Goal: Transaction & Acquisition: Book appointment/travel/reservation

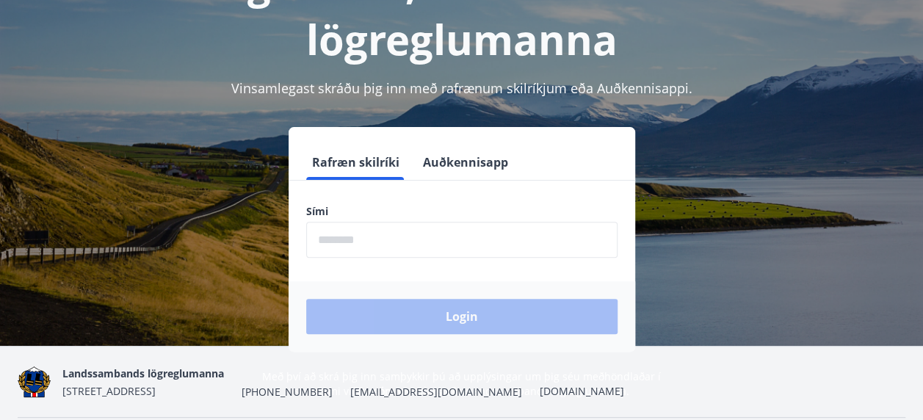
scroll to position [147, 0]
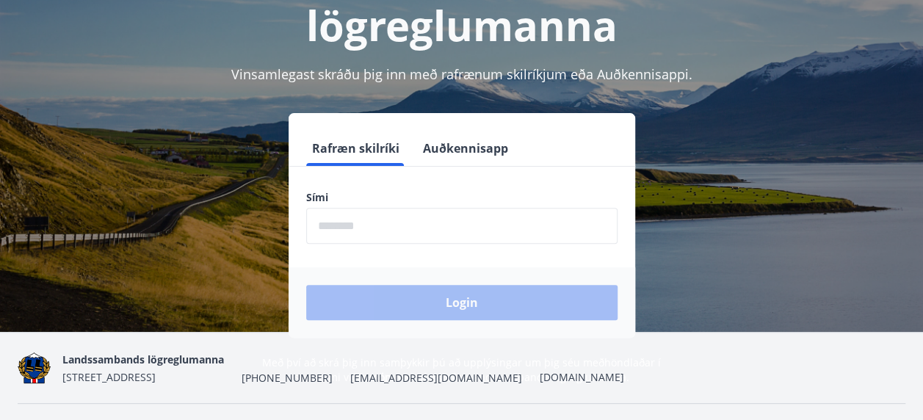
click at [489, 142] on button "Auðkennisapp" at bounding box center [465, 148] width 97 height 35
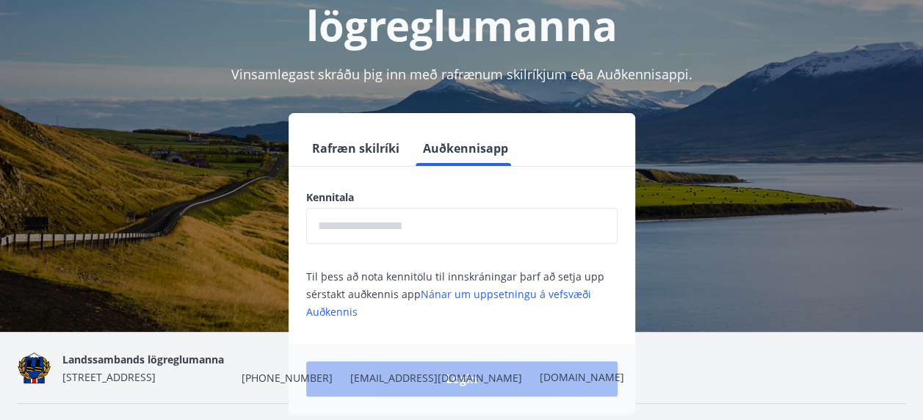
click at [444, 241] on input "text" at bounding box center [461, 226] width 311 height 36
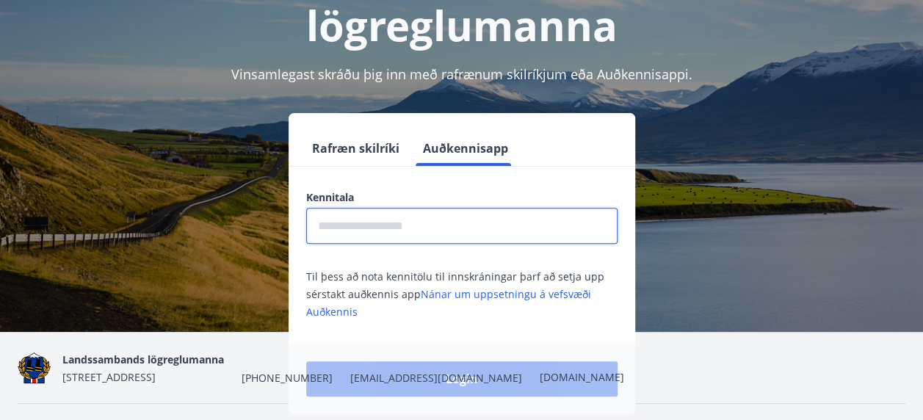
type input "**********"
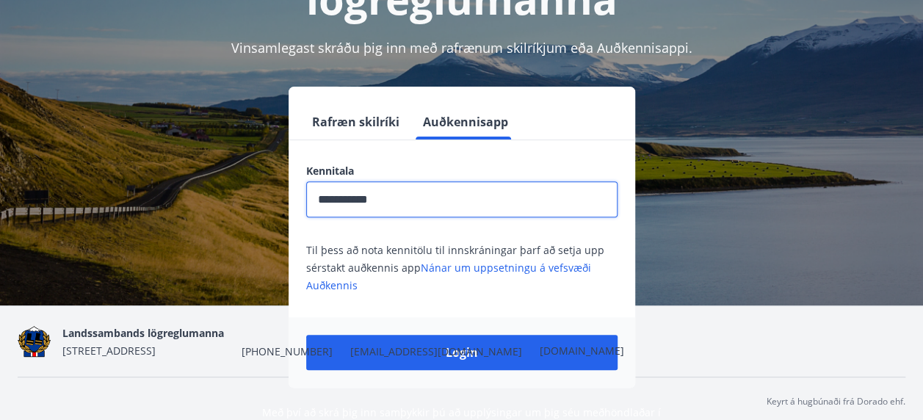
scroll to position [188, 0]
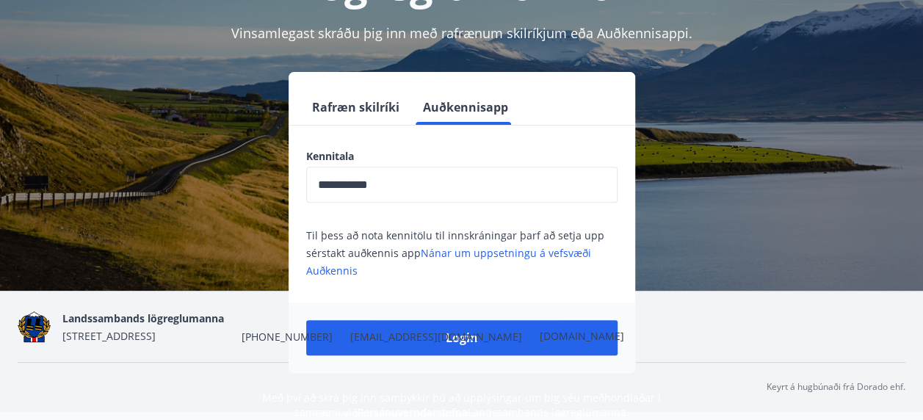
click at [582, 336] on nav "Landssambands lögreglumanna Grettisgötu 89, 105 Reykjavík +354 525-8360 ll@logr…" at bounding box center [462, 326] width 888 height 35
click at [574, 338] on nav "Landssambands lögreglumanna Grettisgötu 89, 105 Reykjavík +354 525-8360 ll@logr…" at bounding box center [462, 326] width 888 height 35
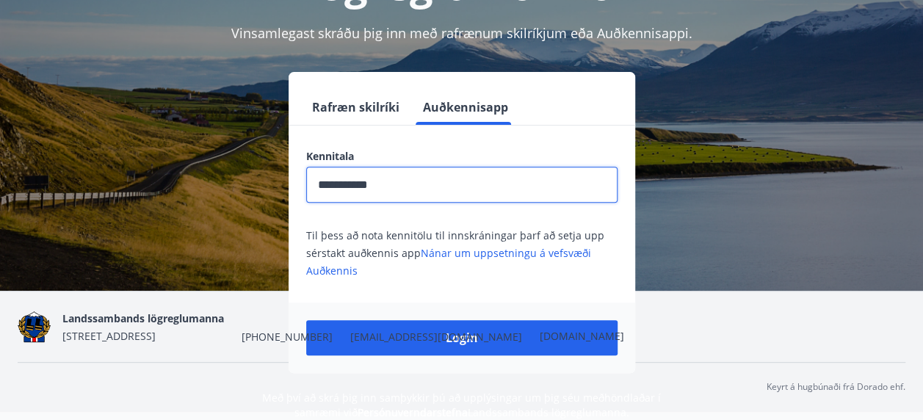
click at [402, 178] on input "**********" at bounding box center [461, 185] width 311 height 36
click at [306, 320] on button "Login" at bounding box center [461, 337] width 311 height 35
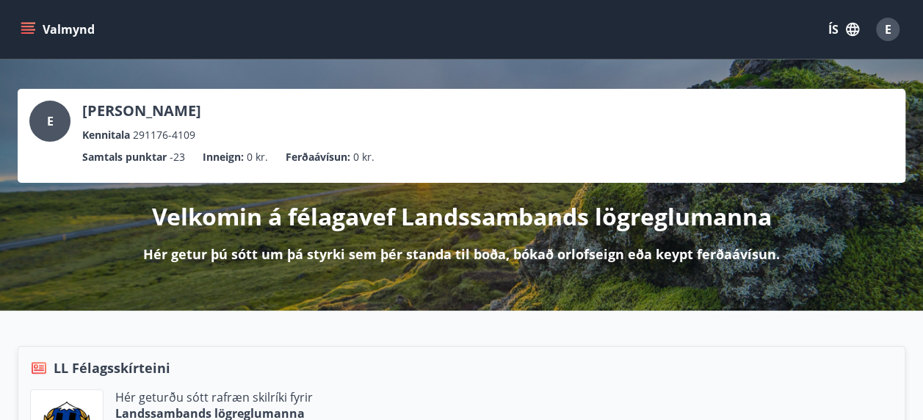
click at [41, 29] on button "Valmynd" at bounding box center [59, 29] width 83 height 26
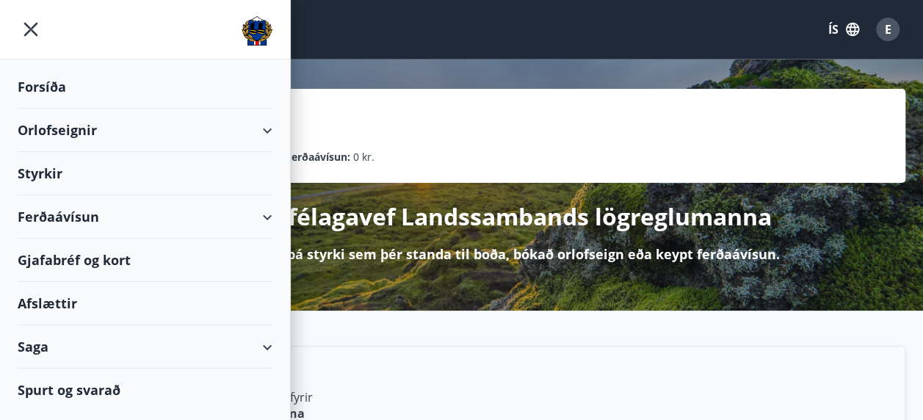
click at [95, 135] on div "Orlofseignir" at bounding box center [145, 130] width 255 height 43
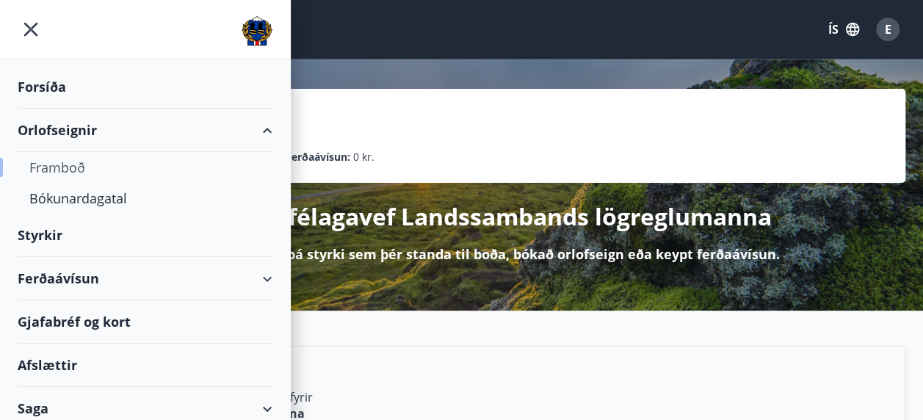
click at [76, 162] on div "Framboð" at bounding box center [144, 167] width 231 height 31
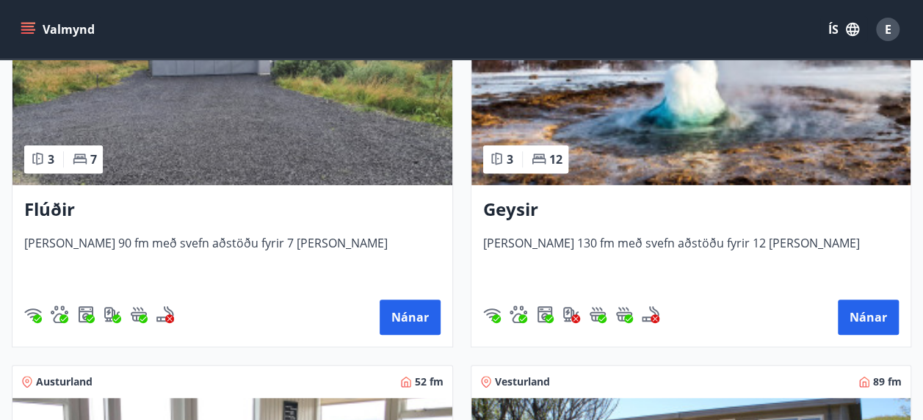
scroll to position [367, 0]
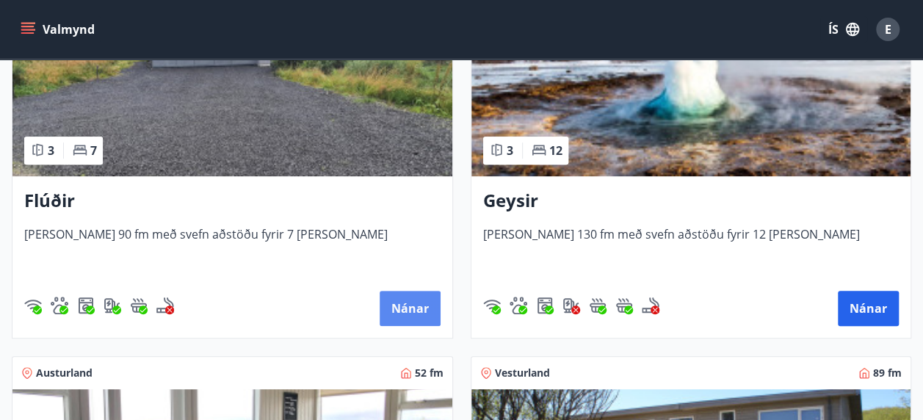
click at [413, 315] on button "Nánar" at bounding box center [410, 308] width 61 height 35
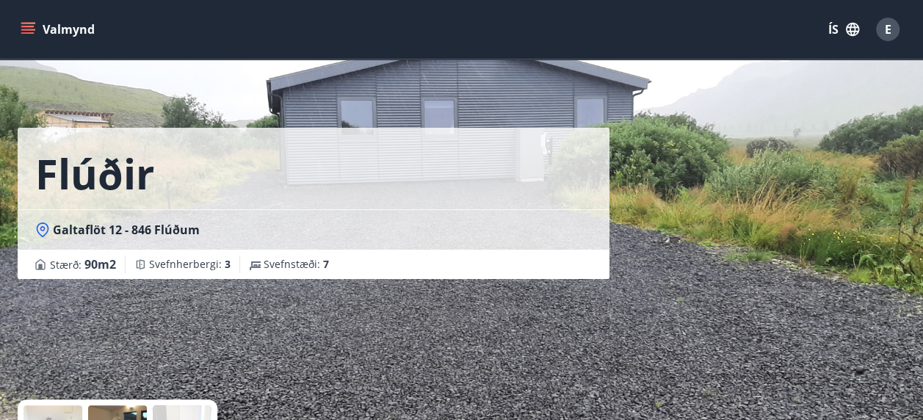
click at [30, 26] on icon "menu" at bounding box center [27, 26] width 13 height 1
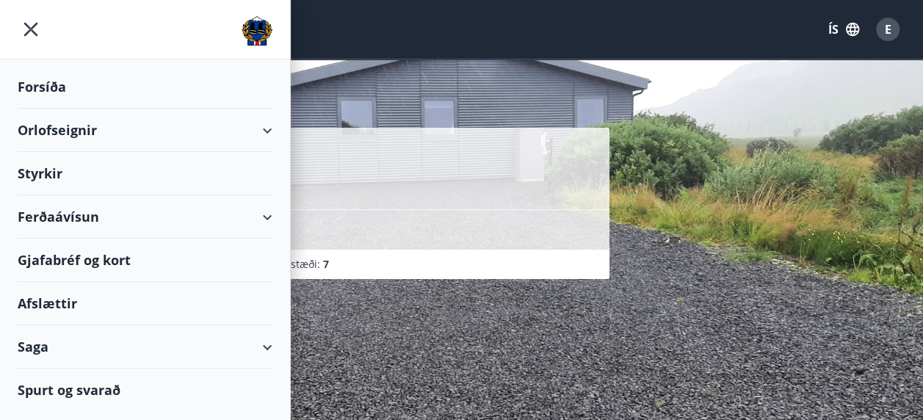
click at [65, 134] on div "Orlofseignir" at bounding box center [145, 130] width 255 height 43
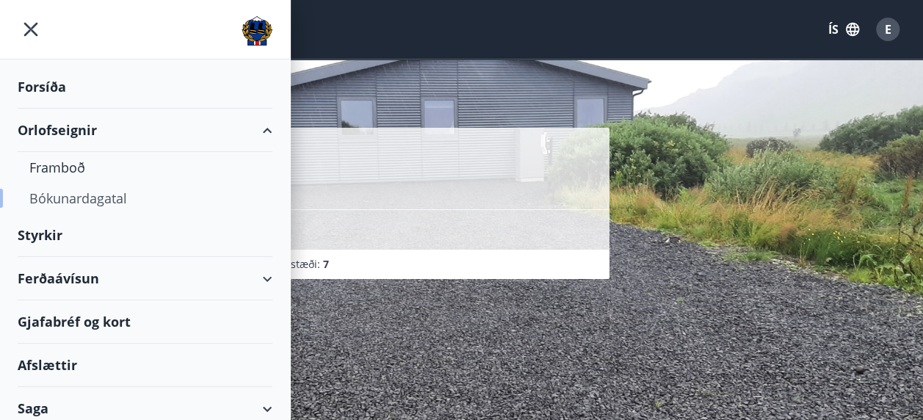
click at [81, 197] on div "Bókunardagatal" at bounding box center [144, 198] width 231 height 31
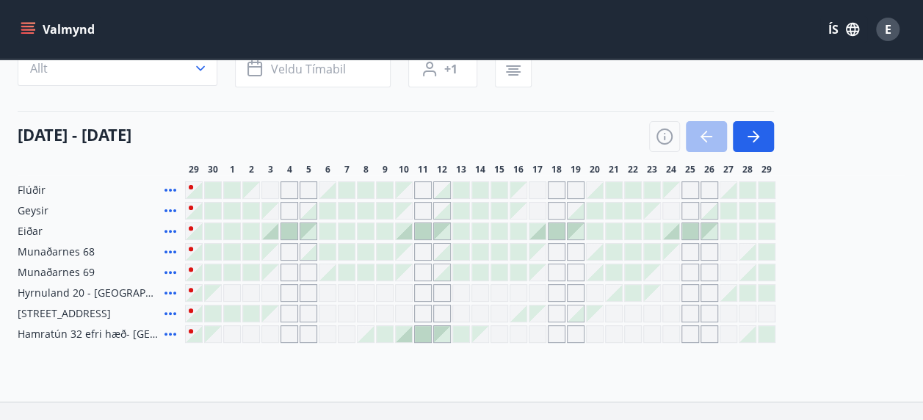
scroll to position [147, 0]
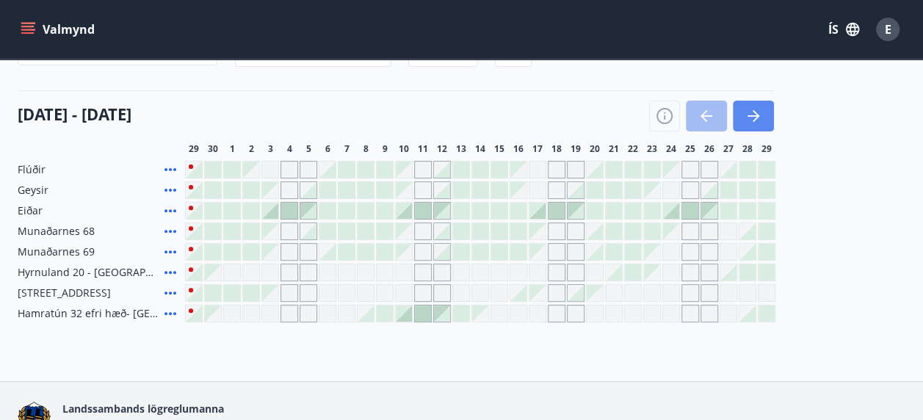
click at [765, 103] on button "button" at bounding box center [753, 116] width 41 height 31
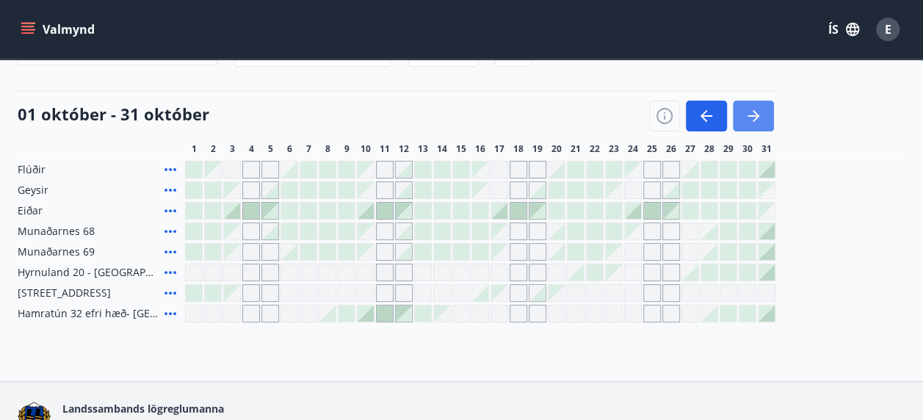
click at [759, 120] on icon "button" at bounding box center [754, 116] width 18 height 18
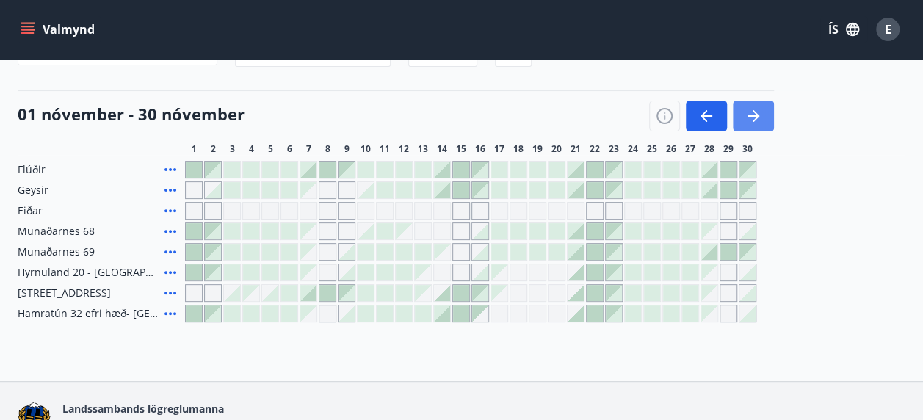
click at [760, 118] on icon "button" at bounding box center [754, 116] width 18 height 18
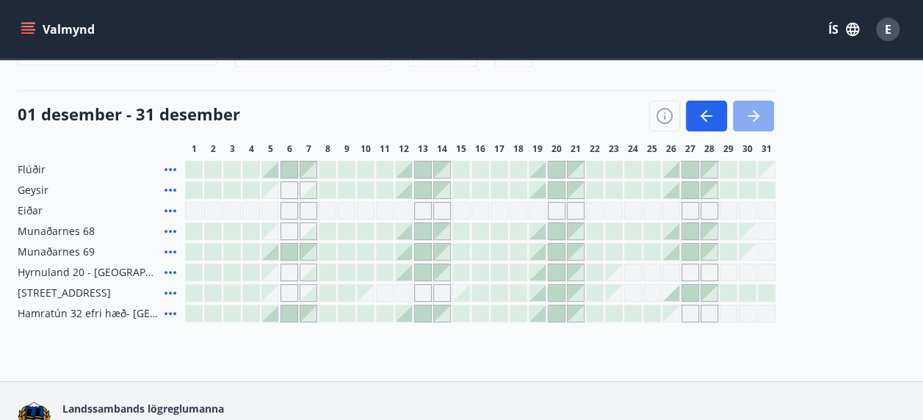
click at [758, 110] on icon "button" at bounding box center [754, 116] width 18 height 18
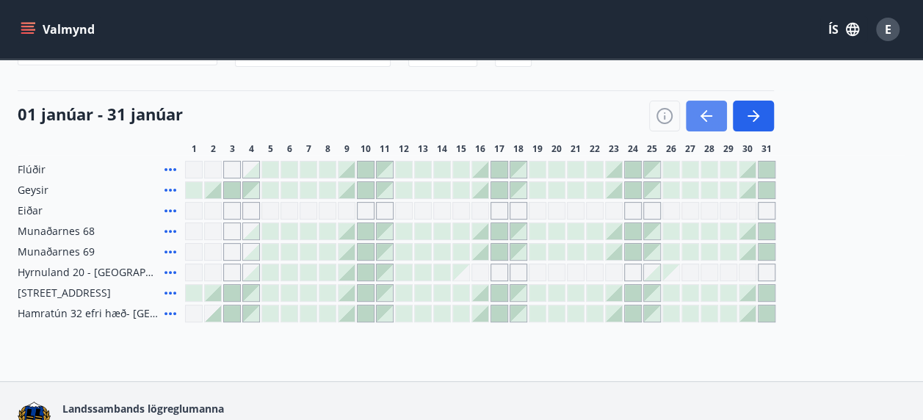
click at [716, 114] on button "button" at bounding box center [706, 116] width 41 height 31
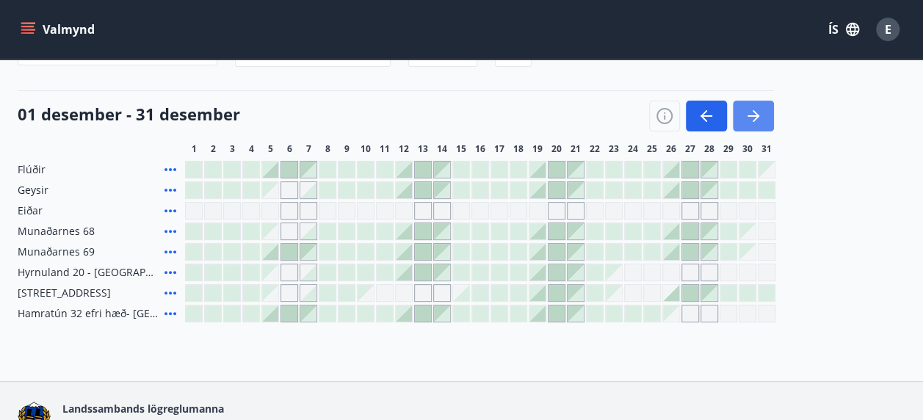
click at [759, 114] on icon "button" at bounding box center [754, 116] width 18 height 18
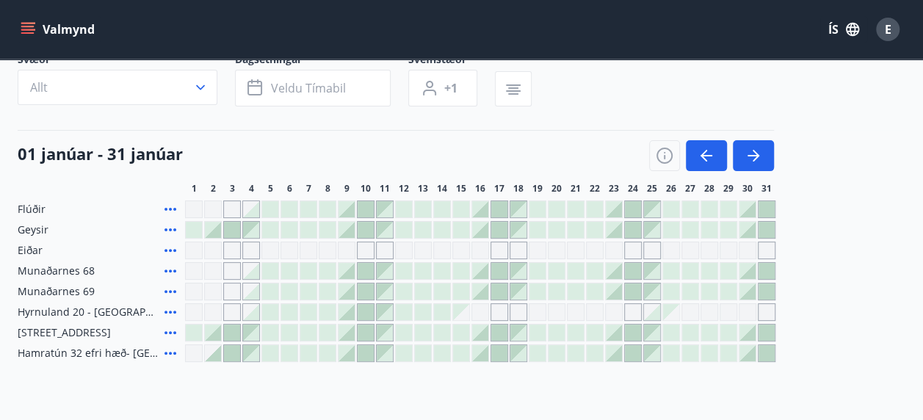
scroll to position [73, 0]
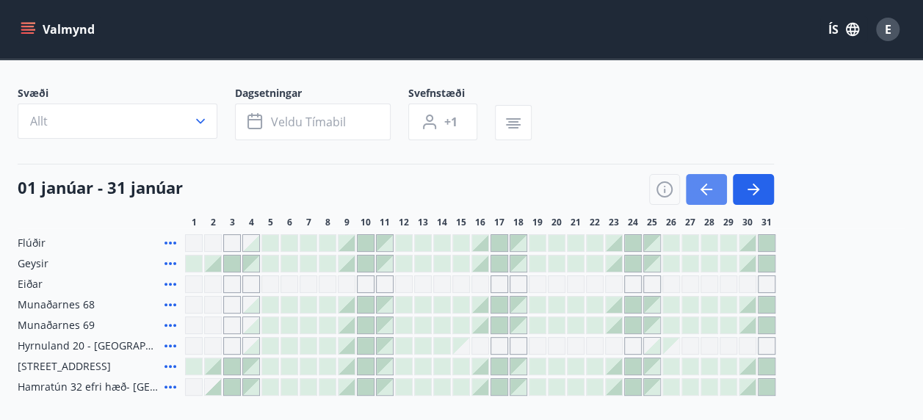
click at [708, 182] on icon "button" at bounding box center [707, 190] width 18 height 18
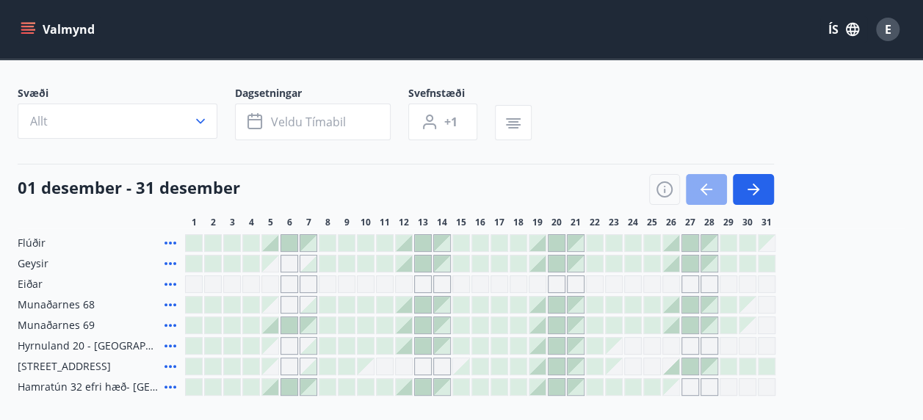
click at [708, 182] on icon "button" at bounding box center [707, 190] width 18 height 18
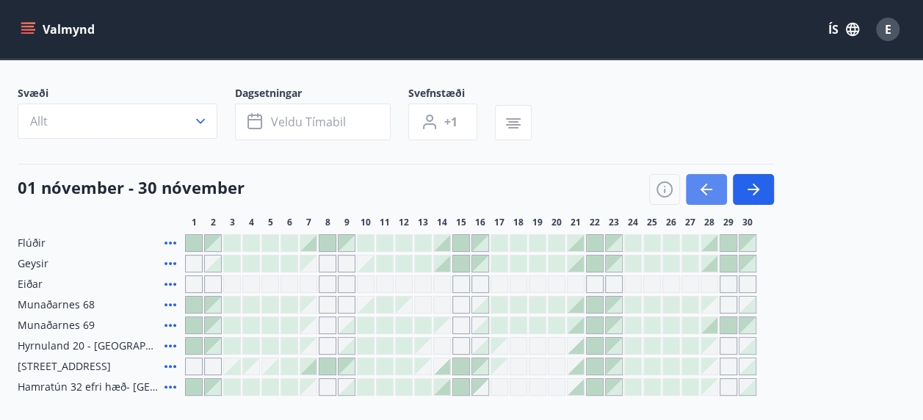
click at [708, 182] on icon "button" at bounding box center [707, 190] width 18 height 18
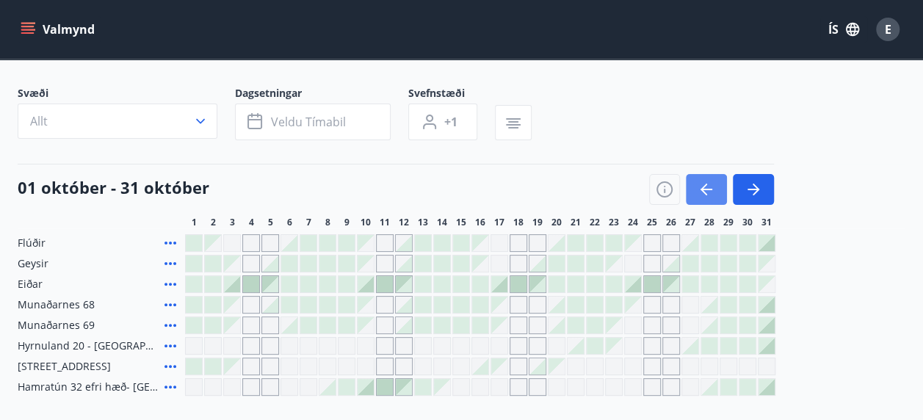
click at [708, 182] on icon "button" at bounding box center [707, 190] width 18 height 18
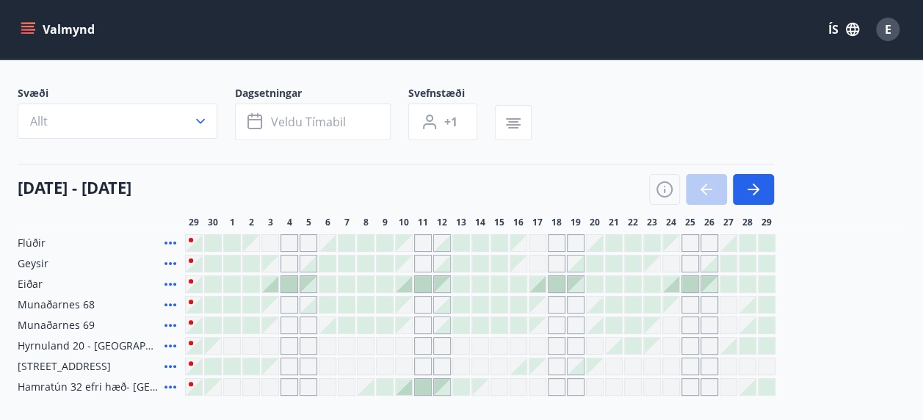
click at [708, 182] on div at bounding box center [711, 189] width 125 height 31
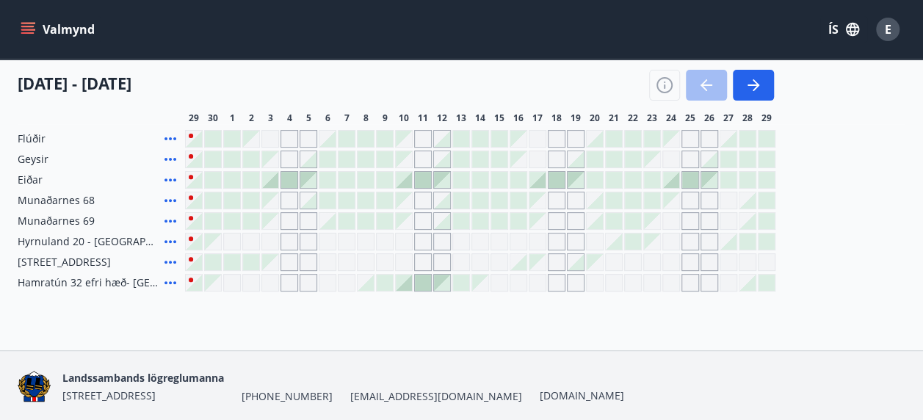
scroll to position [147, 0]
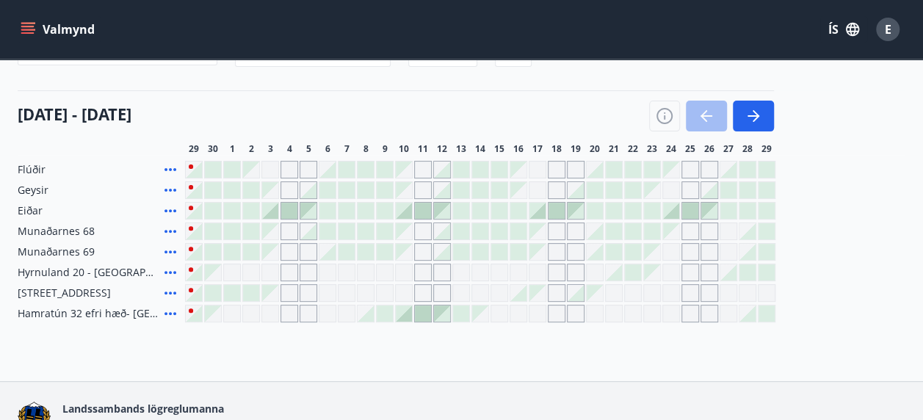
click at [269, 209] on div at bounding box center [270, 211] width 16 height 16
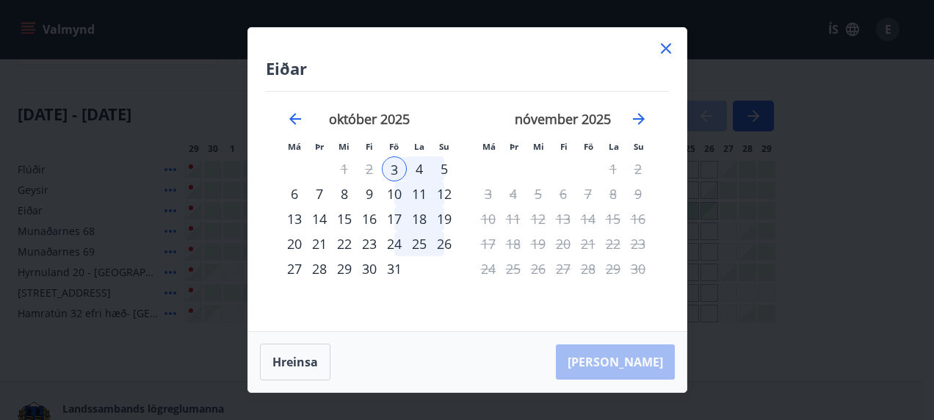
click at [664, 46] on icon at bounding box center [666, 48] width 10 height 10
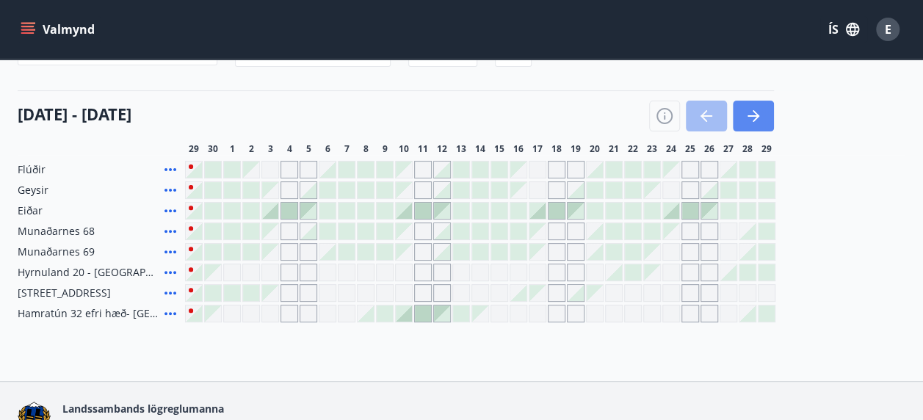
click at [751, 119] on icon "button" at bounding box center [754, 116] width 18 height 18
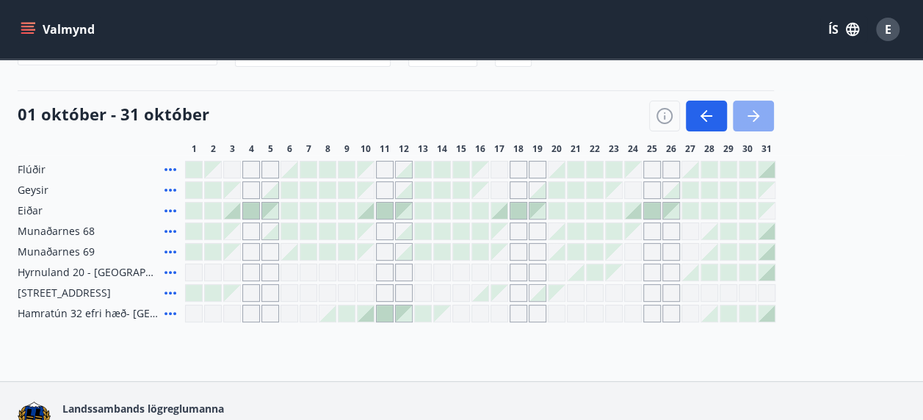
click at [752, 116] on icon "button" at bounding box center [753, 115] width 12 height 1
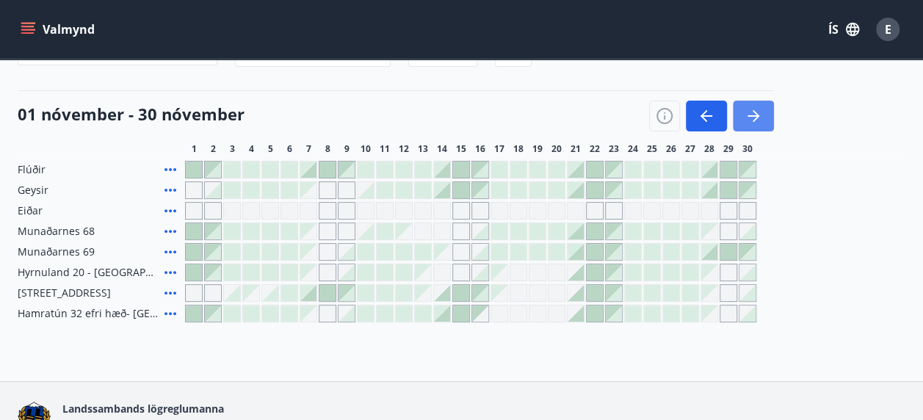
click at [752, 115] on icon "button" at bounding box center [753, 115] width 12 height 1
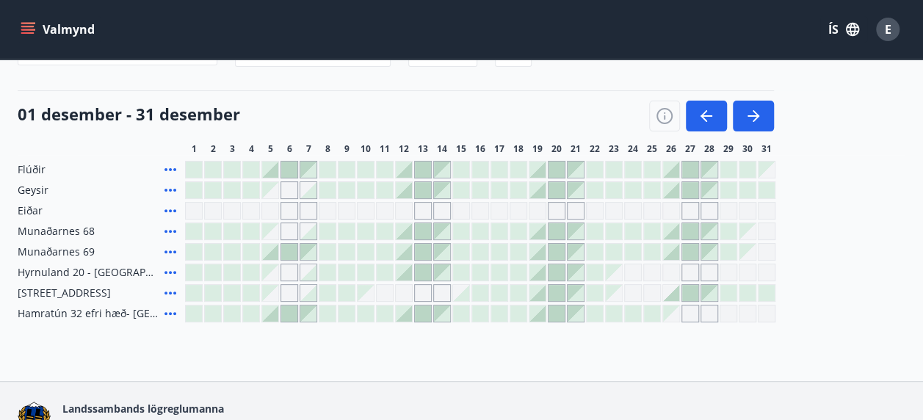
click at [637, 167] on div at bounding box center [633, 170] width 16 height 16
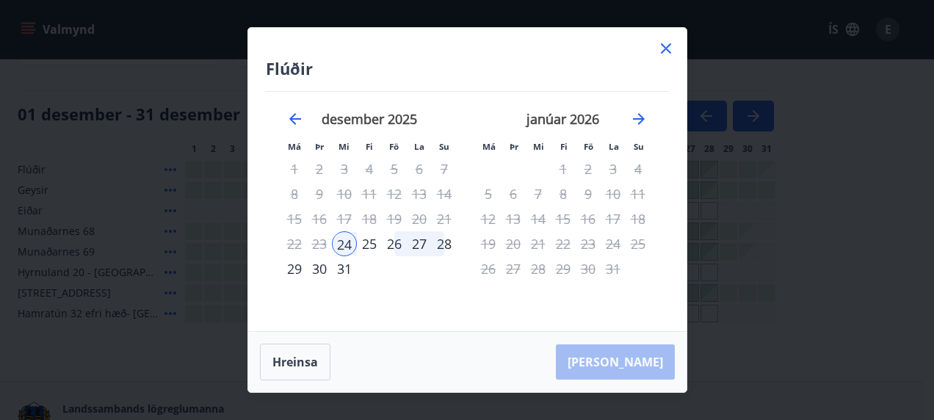
click at [665, 50] on icon at bounding box center [666, 49] width 18 height 18
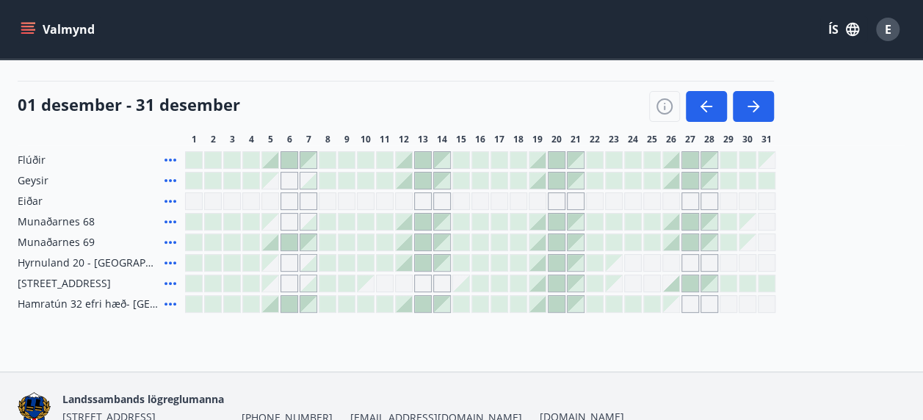
scroll to position [83, 0]
